Goal: Task Accomplishment & Management: Manage account settings

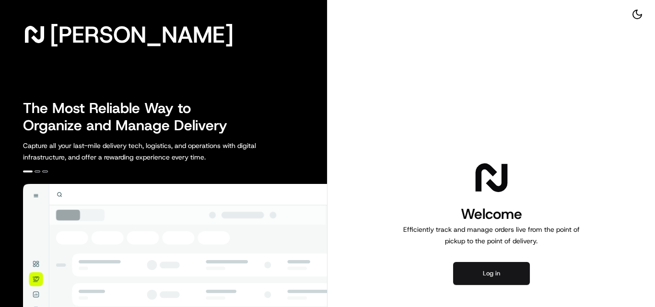
click at [496, 272] on button "Log in" at bounding box center [491, 273] width 77 height 23
click at [488, 272] on button "Log in" at bounding box center [491, 273] width 77 height 23
